Goal: Complete application form

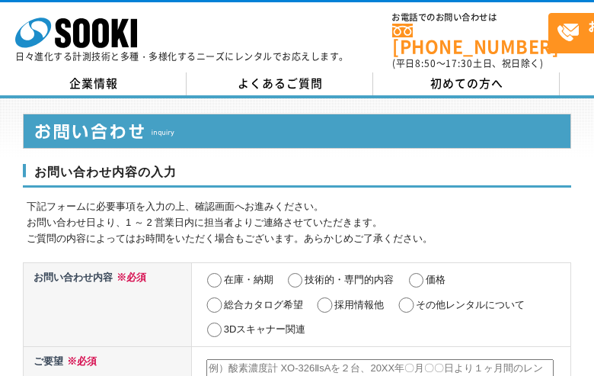
scroll to position [237, 0]
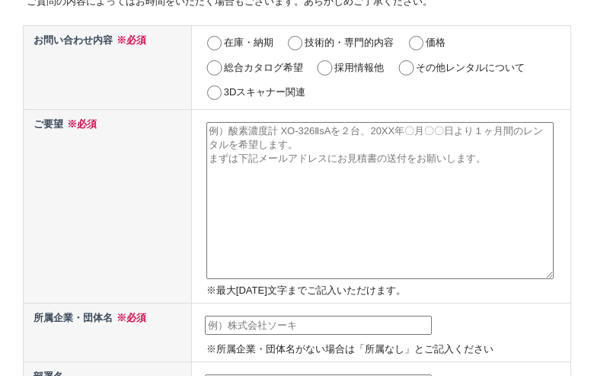
click at [206, 187] on textarea at bounding box center [379, 200] width 347 height 157
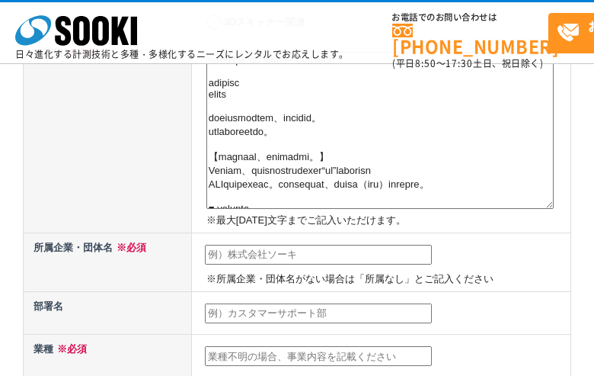
type textarea "loremips“do”sitam—consect adipisc elits doeiusmodtem、incidid。 utlaboreetdo。 【ma…"
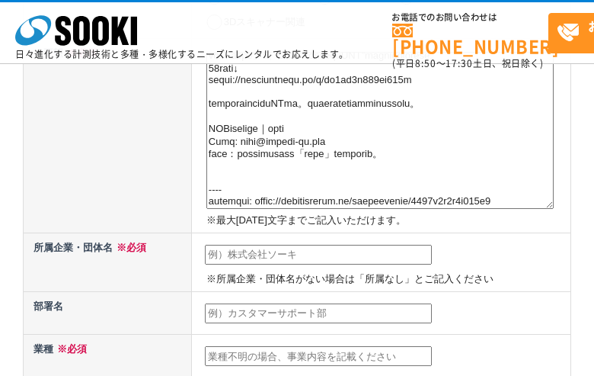
click at [205, 248] on input "text" at bounding box center [318, 255] width 227 height 20
type input "株式会社やまと"
type input "[PERSON_NAME]"
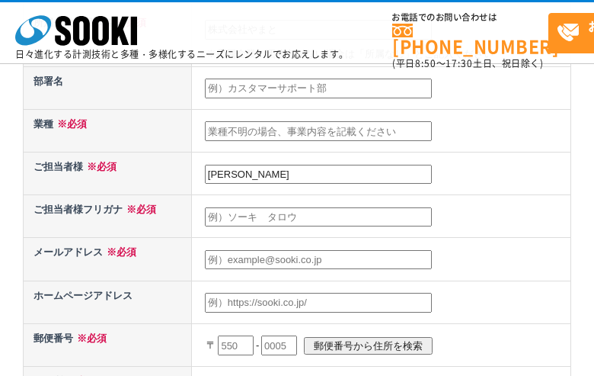
click at [218, 335] on input "text" at bounding box center [236, 345] width 36 height 20
type input "330"
type input "07092521436-0486133852-"
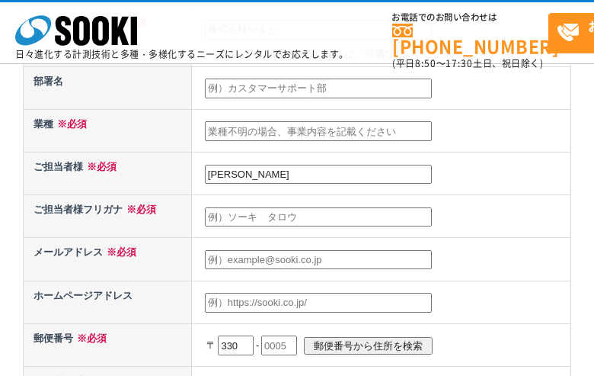
scroll to position [0, 0]
click at [205, 121] on input "text" at bounding box center [318, 131] width 227 height 20
type input "[EMAIL_ADDRESS][DOMAIN_NAME]"
click at [205, 207] on input "text" at bounding box center [318, 217] width 227 height 20
type input "ツガワ ヤマト"
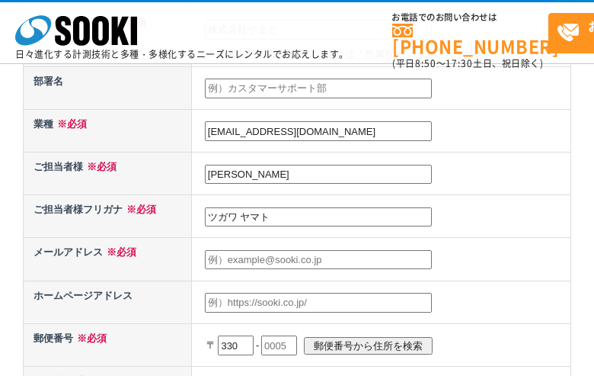
click at [205, 250] on input "text" at bounding box center [318, 260] width 227 height 20
type input "CEO"
radio input "true"
select select "1"
type input "CEO"
